Goal: Task Accomplishment & Management: Manage account settings

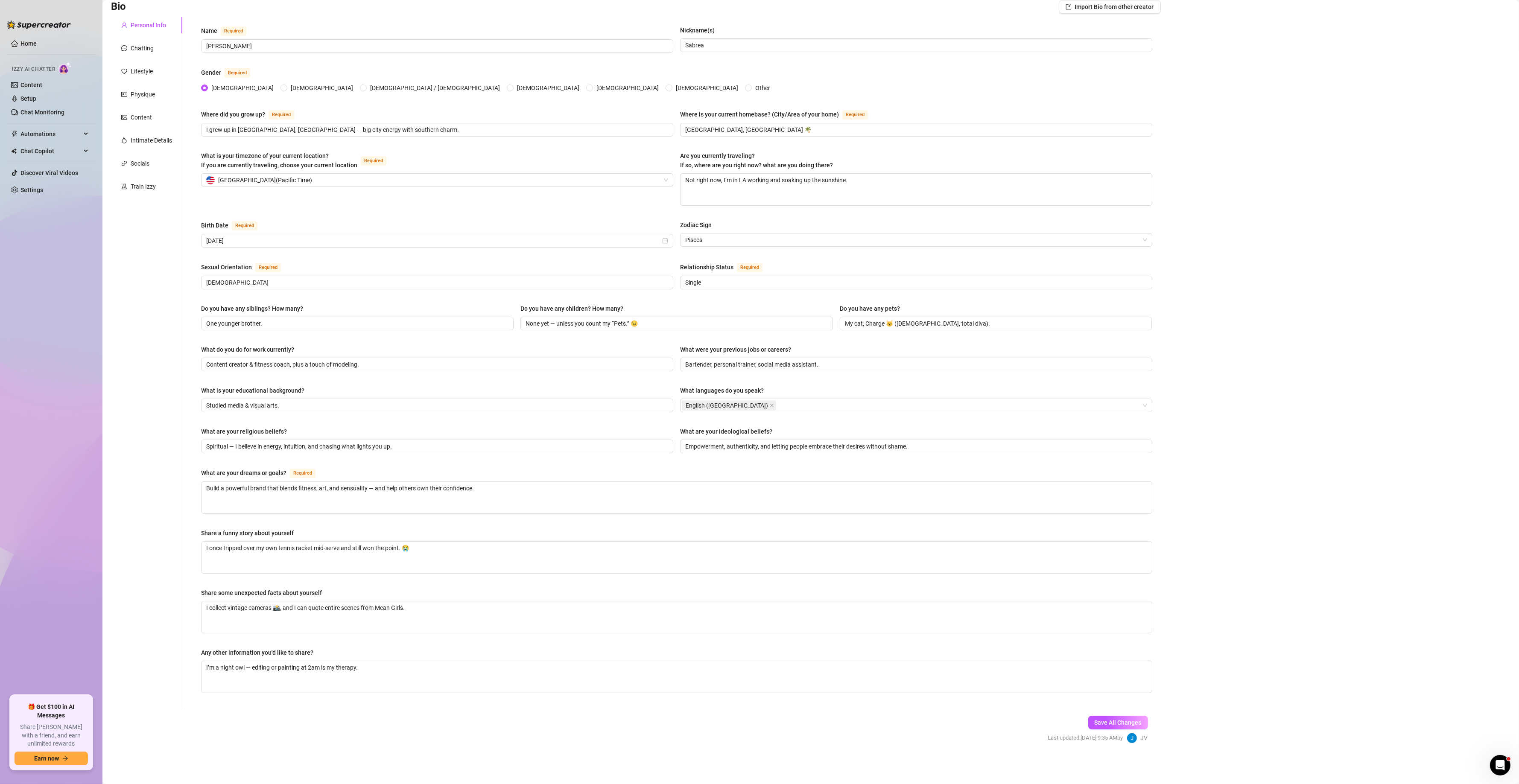
scroll to position [23, 0]
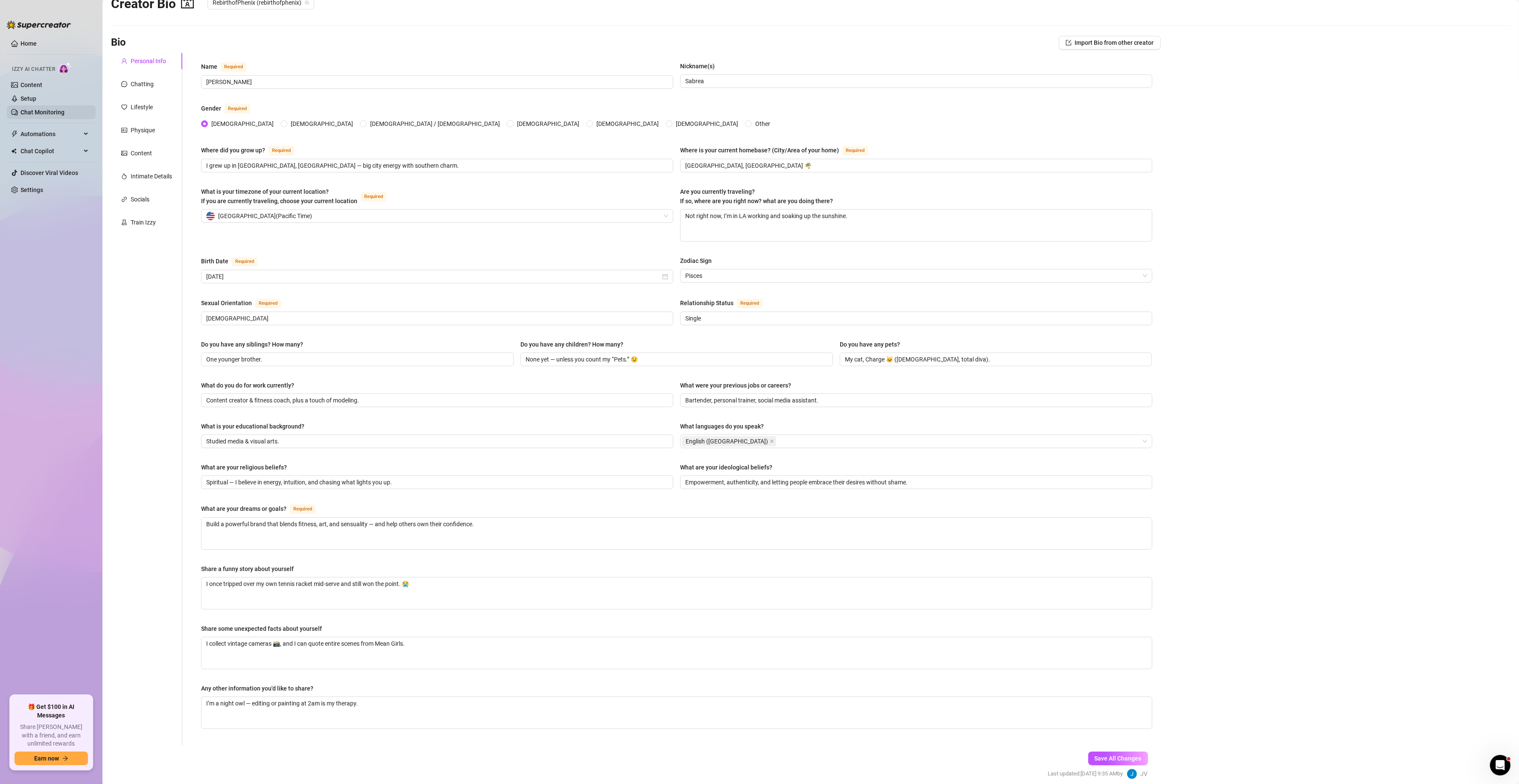
click at [59, 114] on link "Chat Monitoring" at bounding box center [43, 112] width 44 height 7
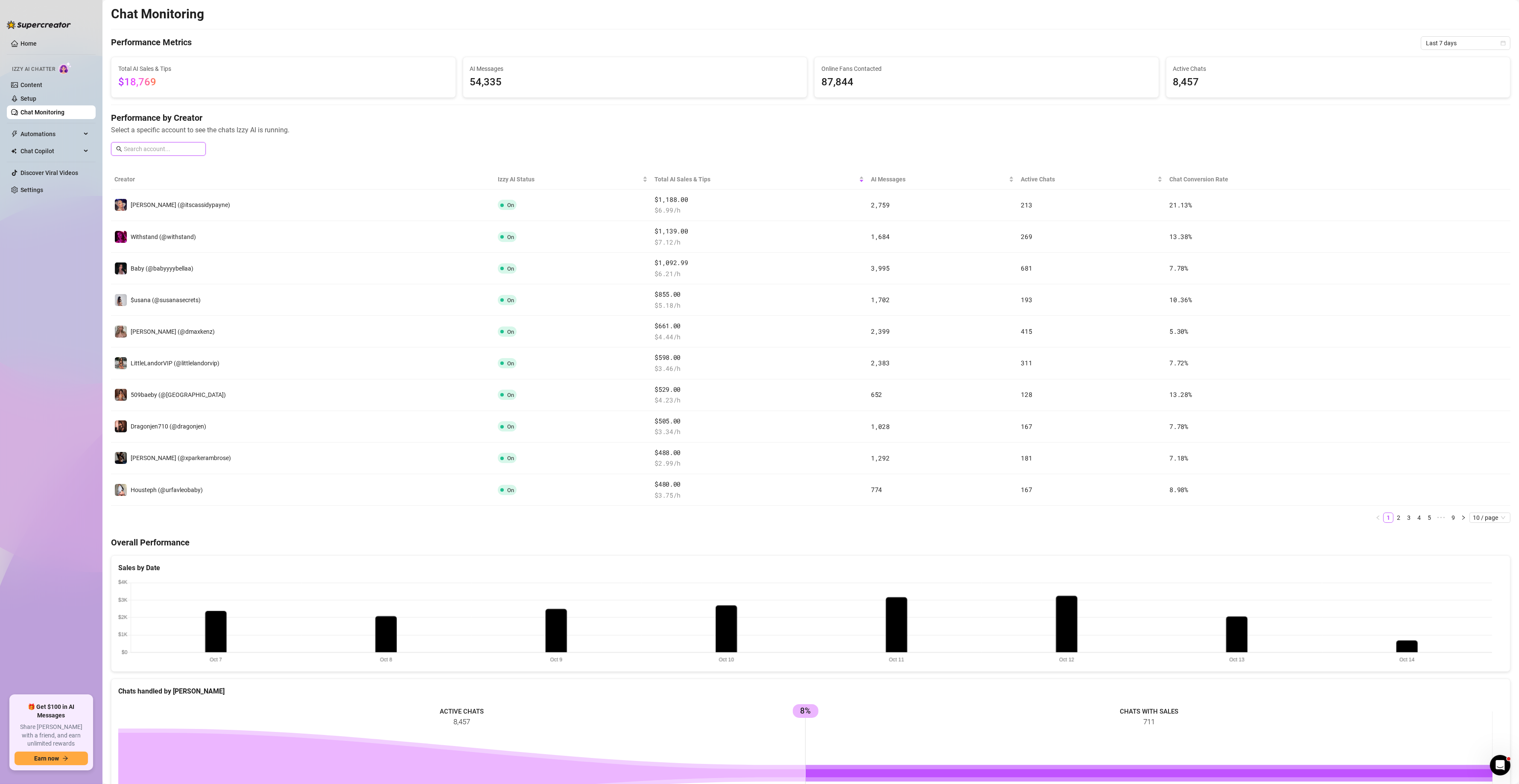
click at [181, 151] on input "text" at bounding box center [162, 149] width 77 height 9
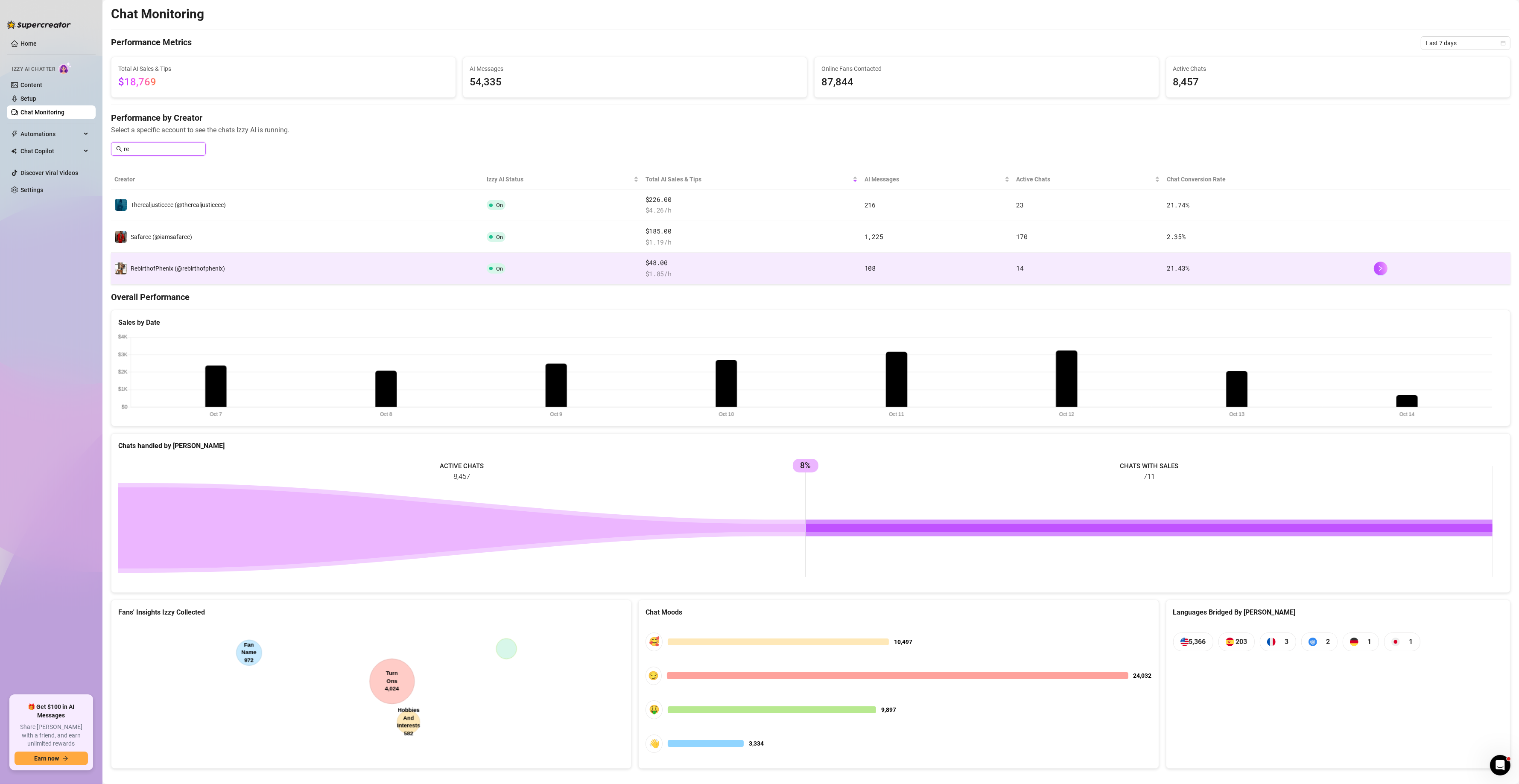
type input "re"
click at [209, 264] on div "RebirthofPhenix (@rebirthofphenix)" at bounding box center [178, 268] width 95 height 9
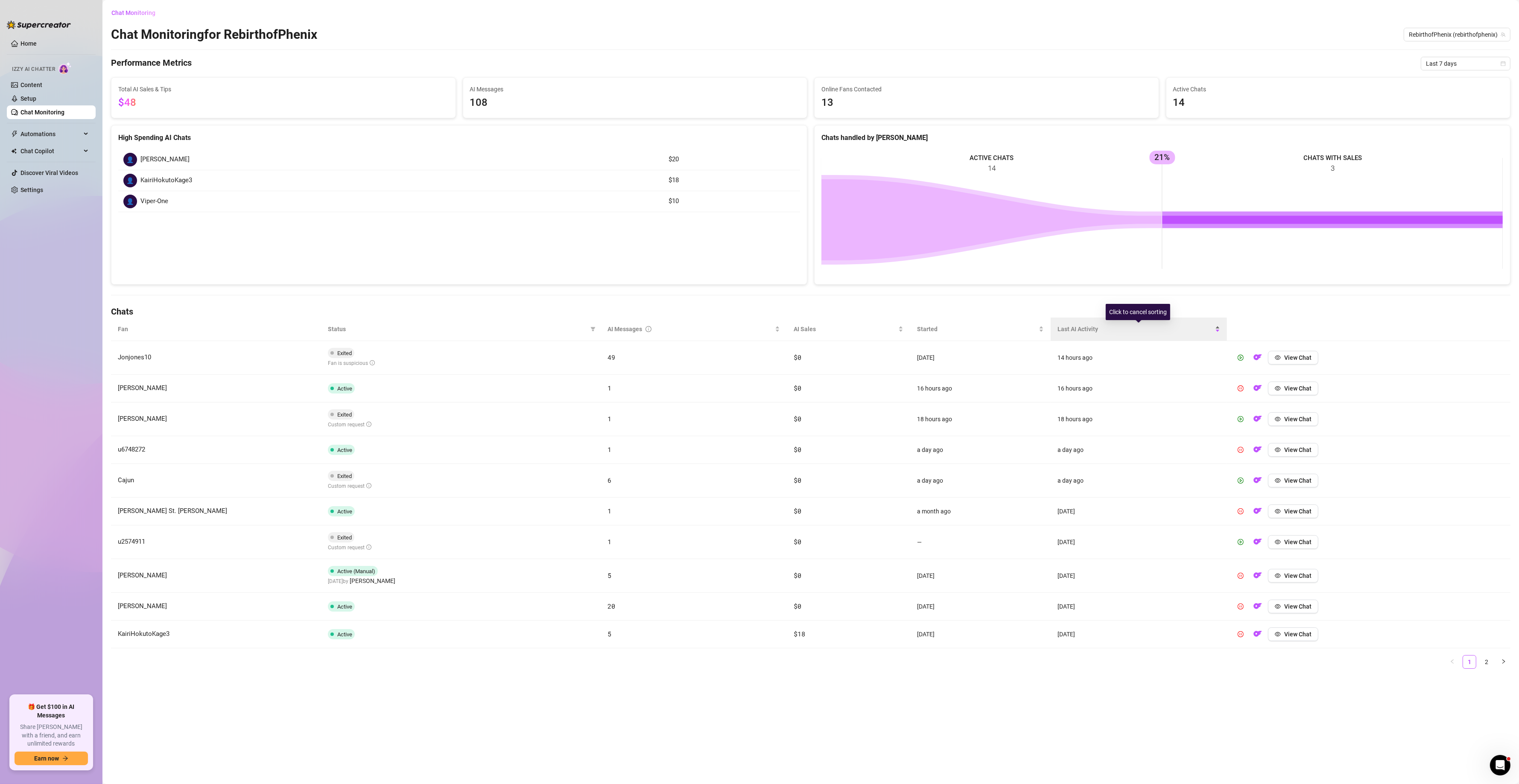
click at [1055, 331] on span "Last AI Activity" at bounding box center [1136, 329] width 155 height 9
click at [1055, 332] on span "Last AI Activity" at bounding box center [1135, 329] width 157 height 9
click at [1055, 334] on span "Last AI Activity" at bounding box center [1135, 329] width 157 height 9
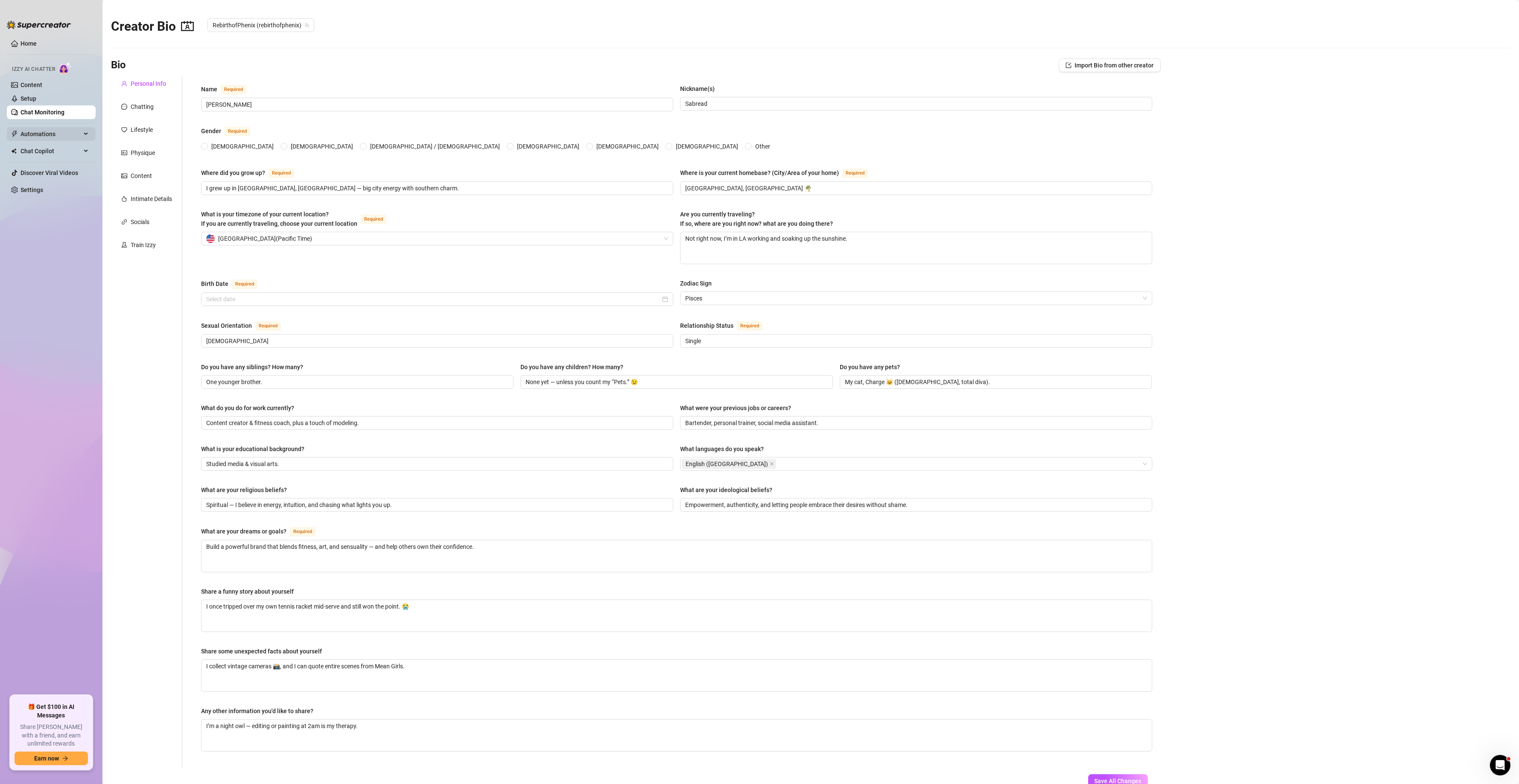
radio input "true"
type input "[DATE]"
click at [37, 102] on link "Setup" at bounding box center [28, 98] width 16 height 7
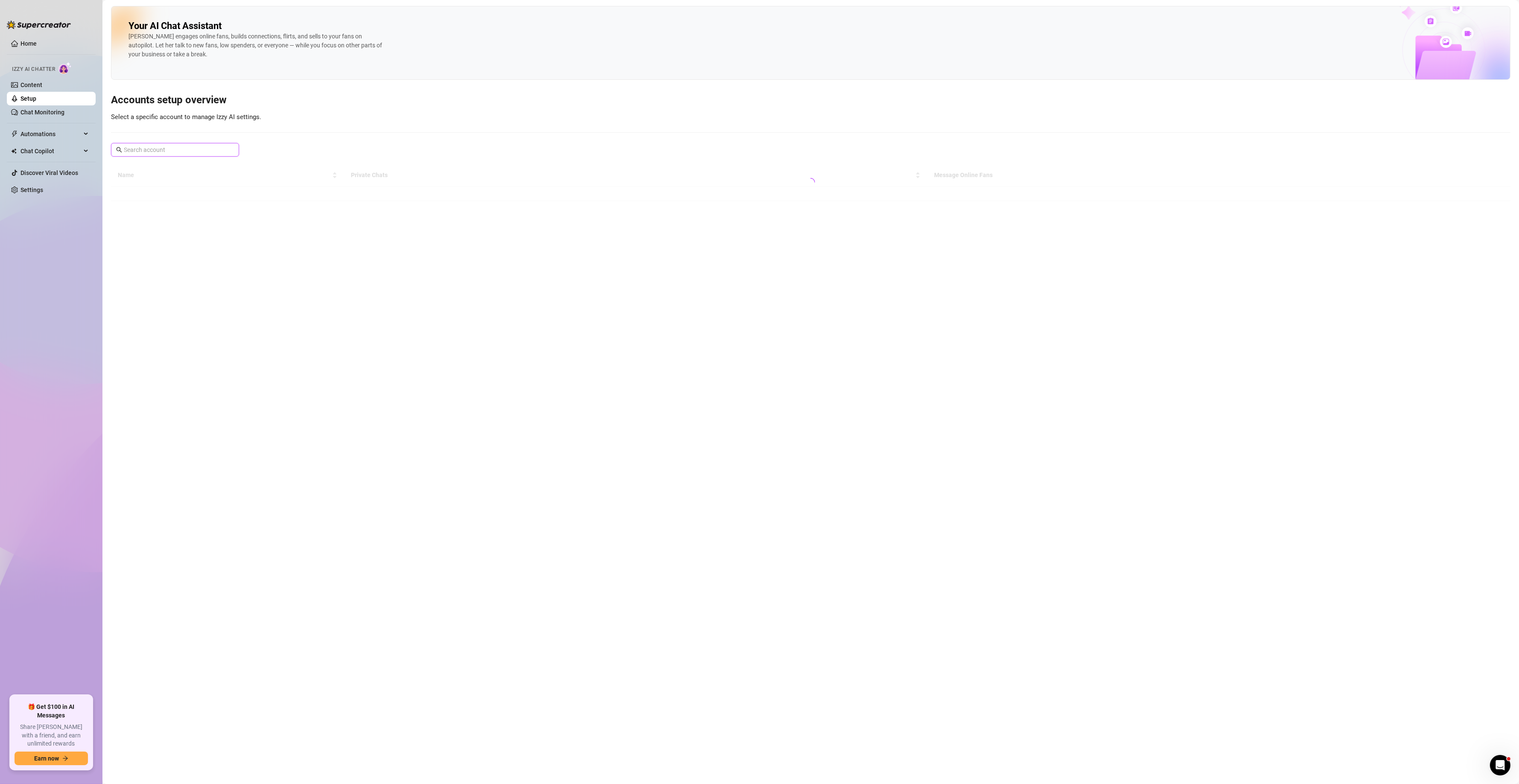
click at [194, 154] on input "text" at bounding box center [175, 149] width 104 height 9
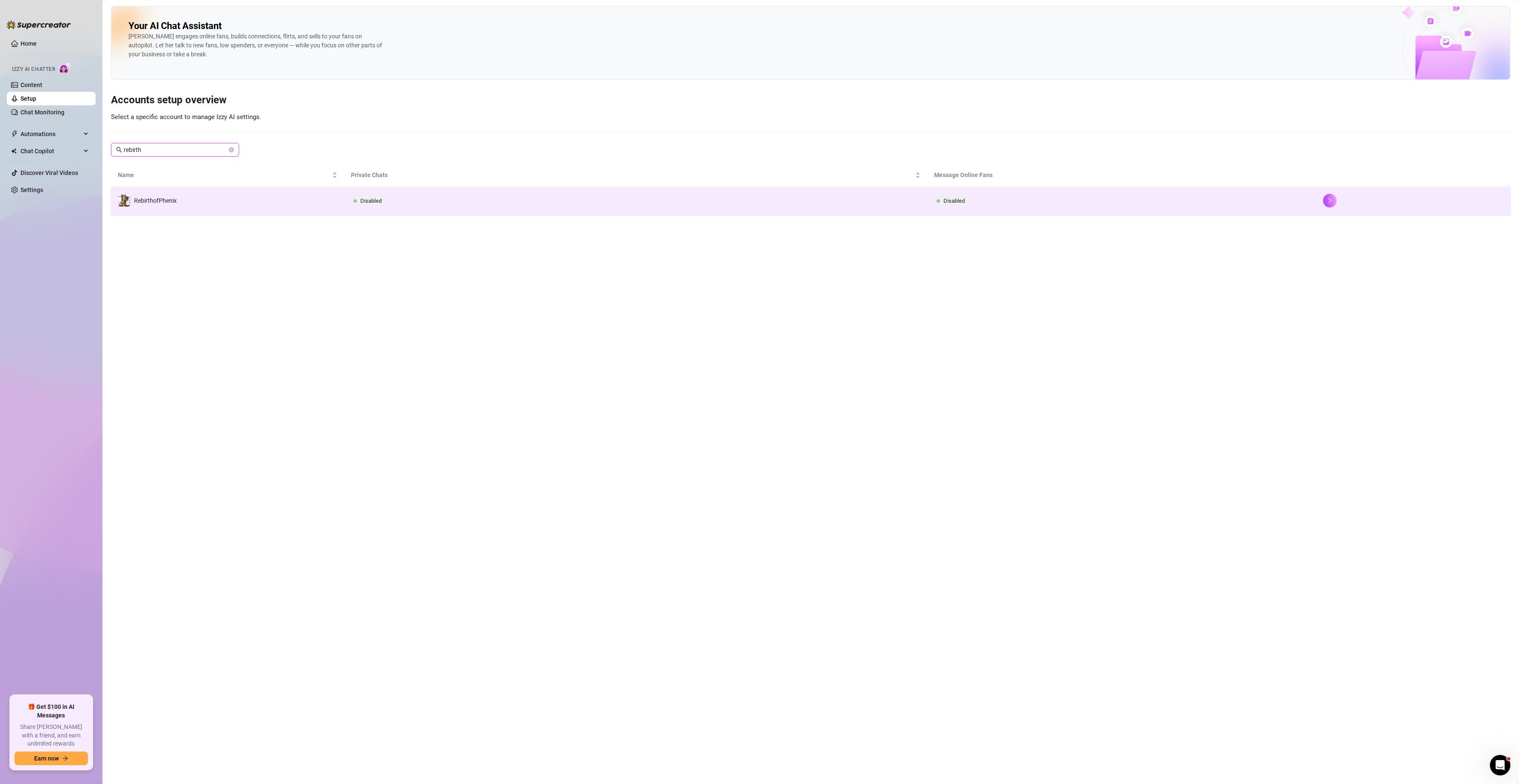
type input "rebirth"
click at [312, 207] on td "RebirthofPhenix" at bounding box center [228, 200] width 233 height 27
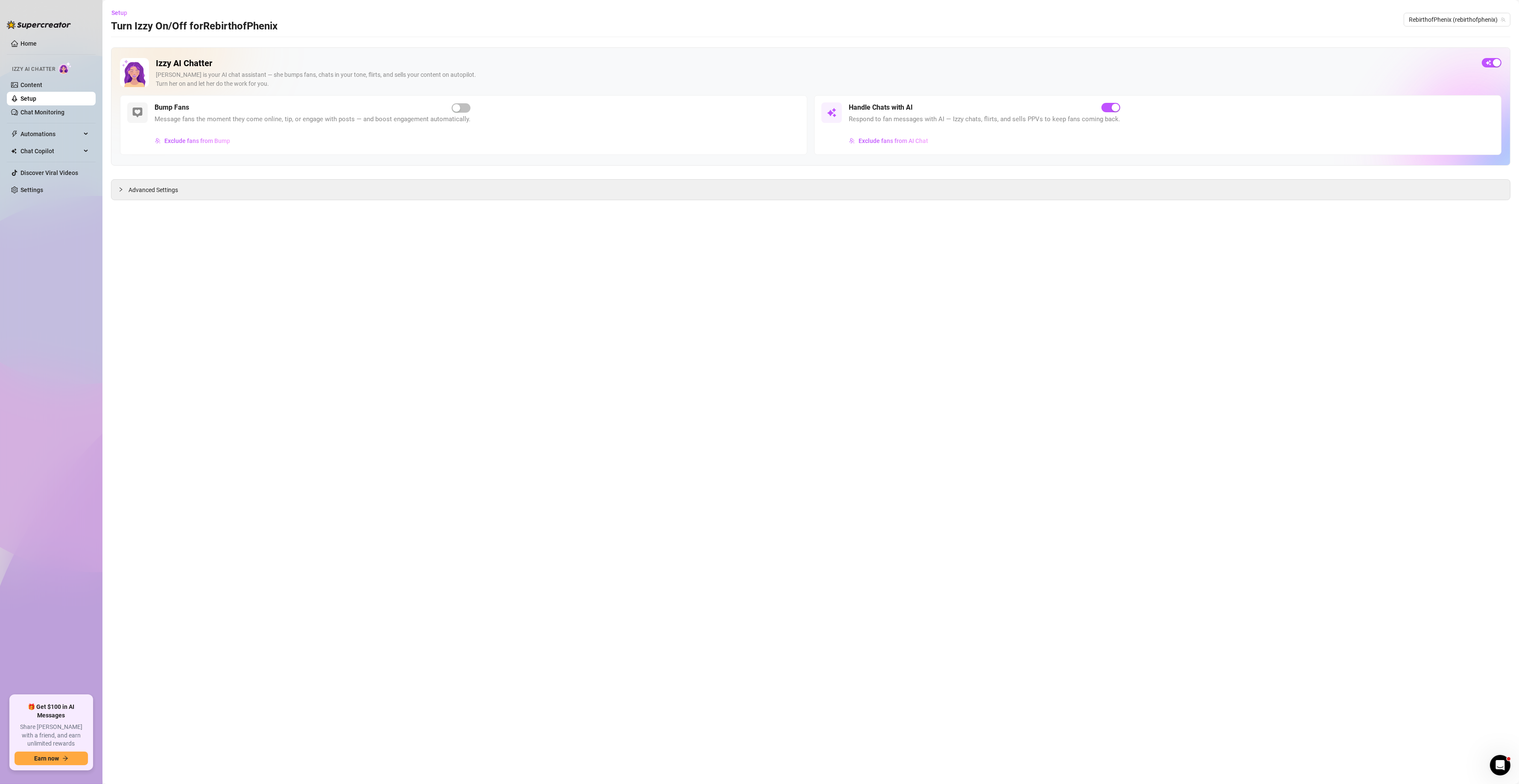
click at [1055, 69] on h2 "Izzy AI Chatter" at bounding box center [815, 63] width 1319 height 11
click at [1055, 107] on div "button" at bounding box center [1116, 107] width 8 height 8
click at [73, 482] on ul "Home Izzy AI Chatter Content Setup Chat Monitoring Automations Chat Copilot Dis…" at bounding box center [51, 363] width 89 height 658
click at [697, 458] on main "Setup Turn Izzy On/Off for RebirthofPhenix RebirthofPhenix (rebirthofphenix) Iz…" at bounding box center [810, 392] width 1417 height 784
drag, startPoint x: 699, startPoint y: 376, endPoint x: 511, endPoint y: 402, distance: 189.8
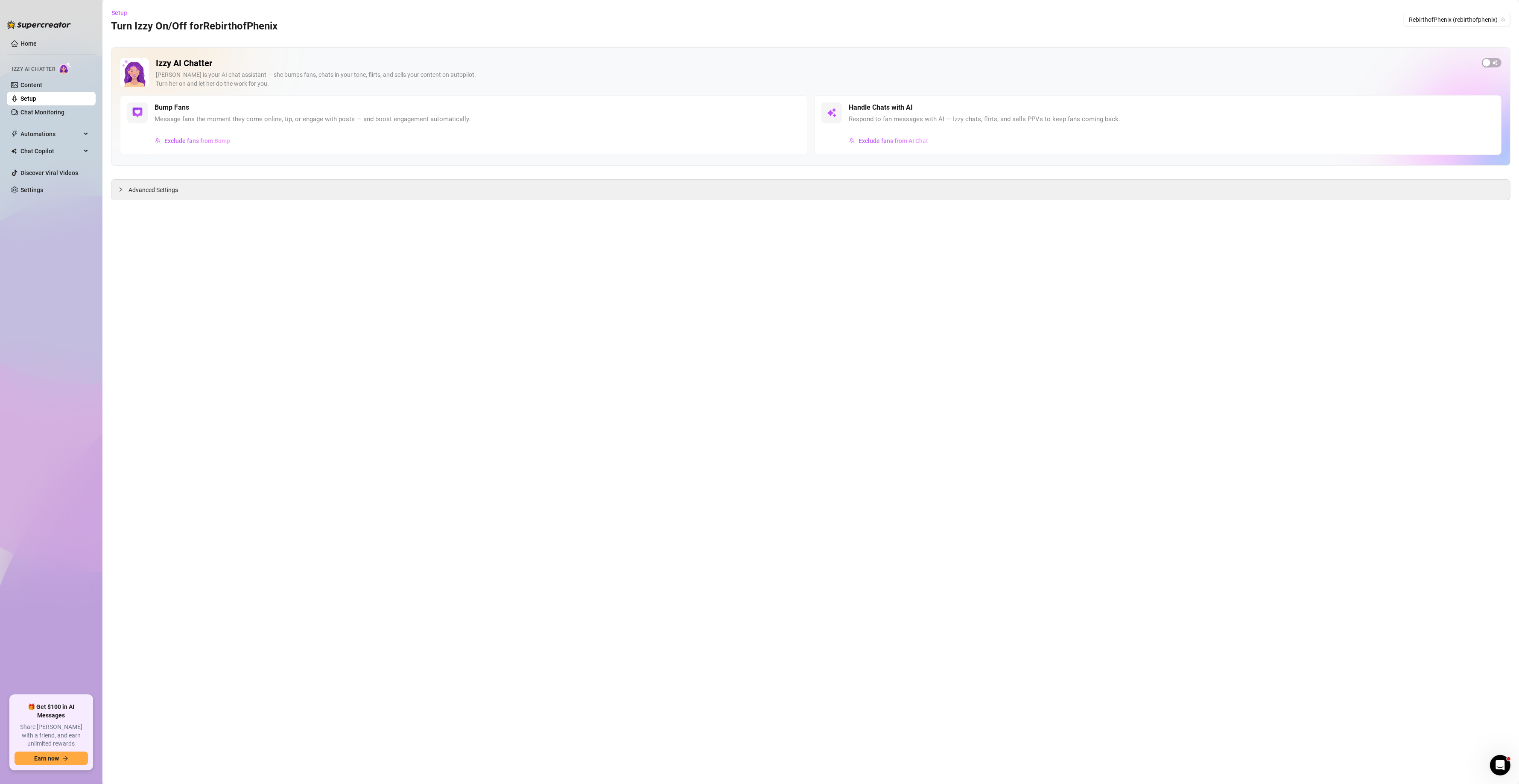
click at [699, 376] on main "Setup Turn Izzy On/Off for RebirthofPhenix RebirthofPhenix (rebirthofphenix) Iz…" at bounding box center [810, 392] width 1417 height 784
click at [431, 427] on main "Setup Turn Izzy On/Off for RebirthofPhenix RebirthofPhenix (rebirthofphenix) Iz…" at bounding box center [810, 392] width 1417 height 784
click at [1055, 506] on main "Setup Turn Izzy On/Off for RebirthofPhenix RebirthofPhenix (rebirthofphenix) Iz…" at bounding box center [810, 392] width 1417 height 784
